Goal: Transaction & Acquisition: Book appointment/travel/reservation

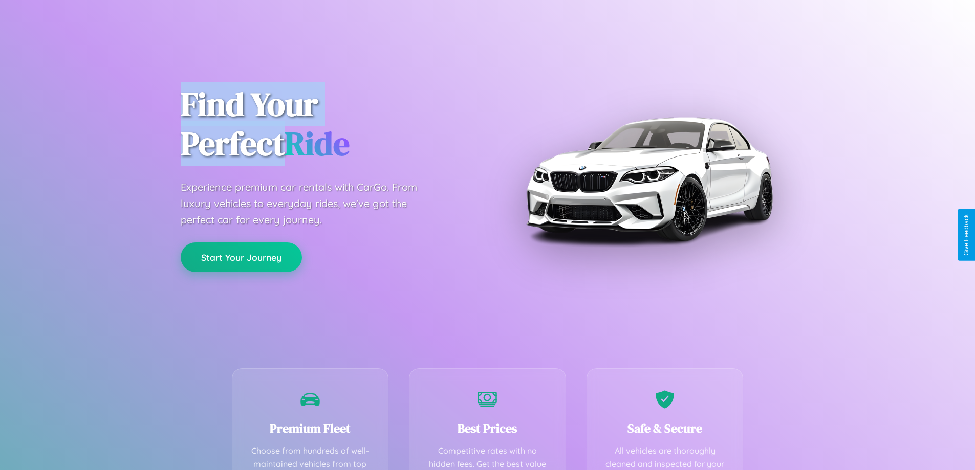
click at [241, 257] on button "Start Your Journey" at bounding box center [241, 258] width 121 height 30
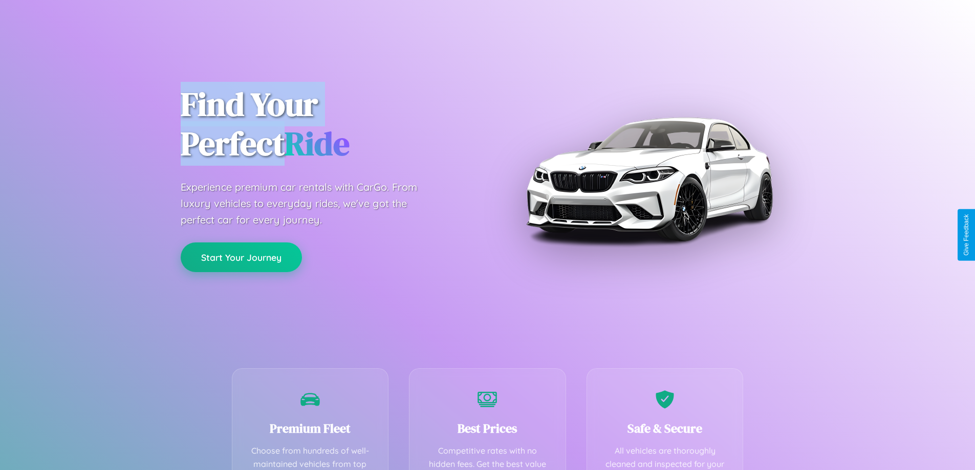
click at [241, 257] on button "Start Your Journey" at bounding box center [241, 258] width 121 height 30
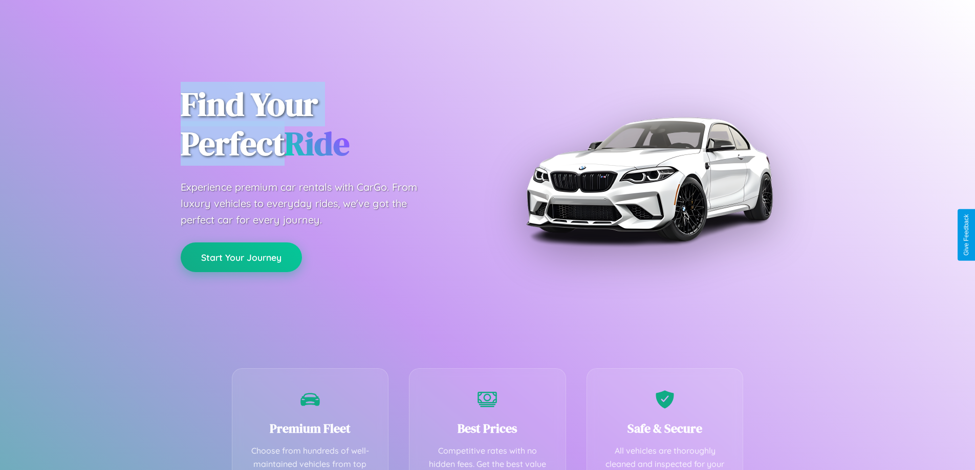
click at [241, 257] on button "Start Your Journey" at bounding box center [241, 258] width 121 height 30
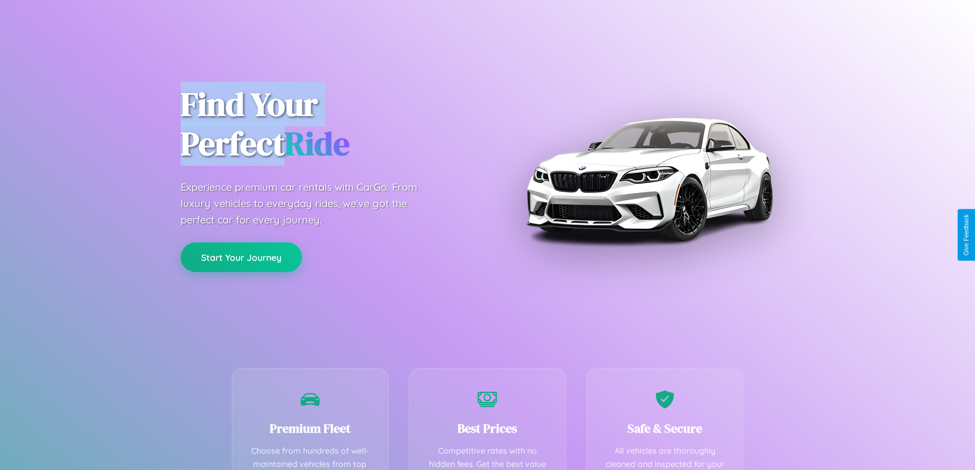
click at [241, 257] on button "Start Your Journey" at bounding box center [241, 258] width 121 height 30
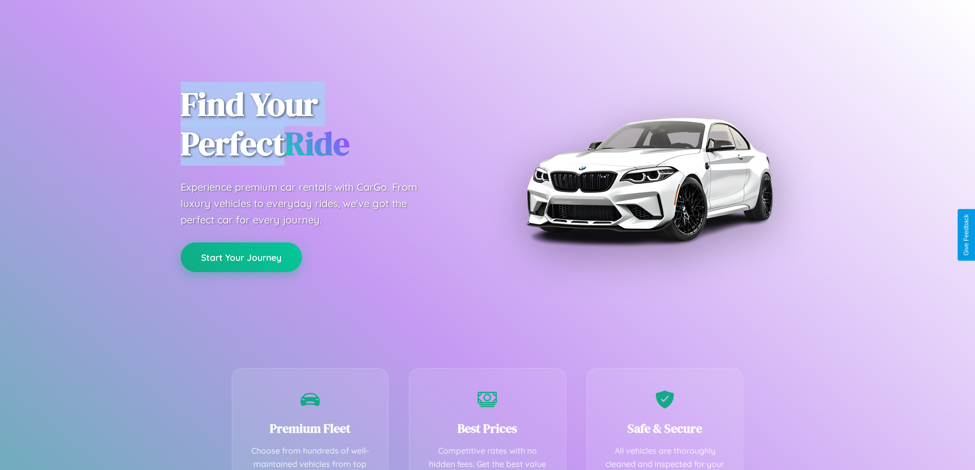
click at [241, 257] on button "Start Your Journey" at bounding box center [241, 258] width 121 height 30
